Goal: Find specific page/section: Find specific page/section

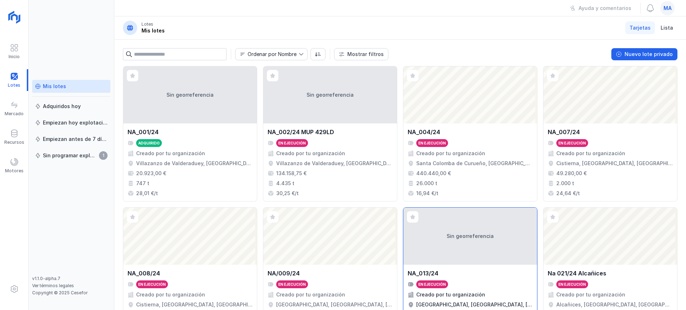
scroll to position [65, 0]
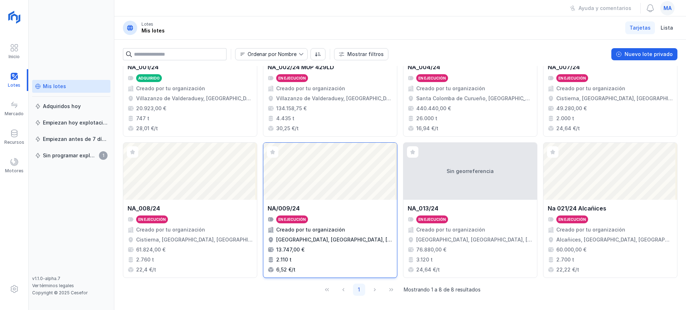
click at [343, 170] on div "Abrir lote" at bounding box center [330, 171] width 134 height 57
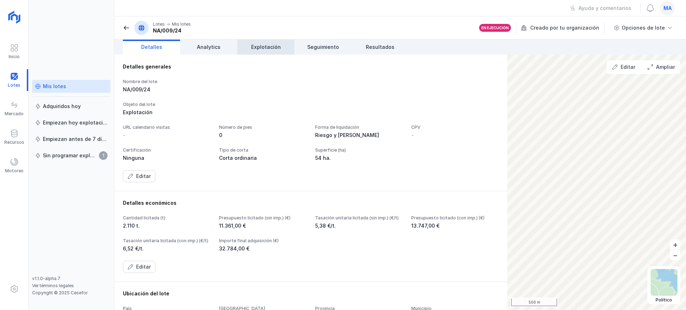
click at [259, 47] on span "Explotación" at bounding box center [266, 47] width 30 height 7
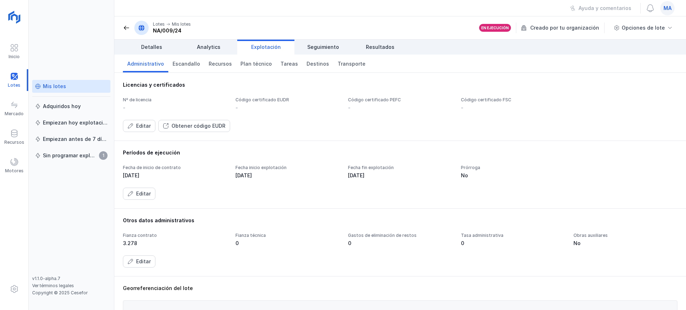
click at [664, 11] on span "ma" at bounding box center [667, 8] width 8 height 7
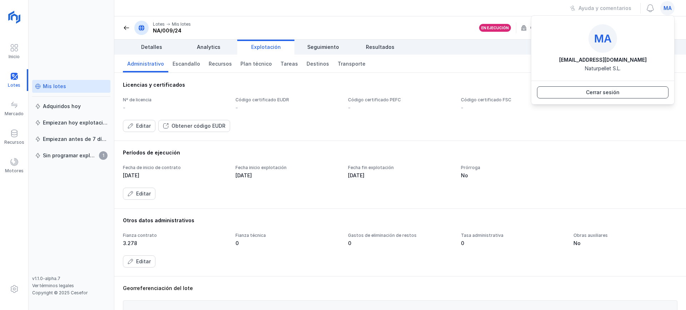
click at [609, 93] on div "Cerrar sesión" at bounding box center [603, 92] width 34 height 7
